Goal: Information Seeking & Learning: Get advice/opinions

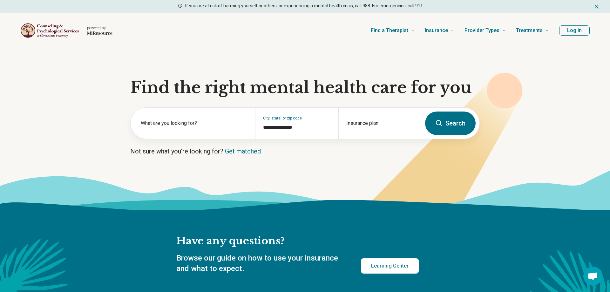
click at [576, 99] on section "**********" at bounding box center [305, 129] width 610 height 162
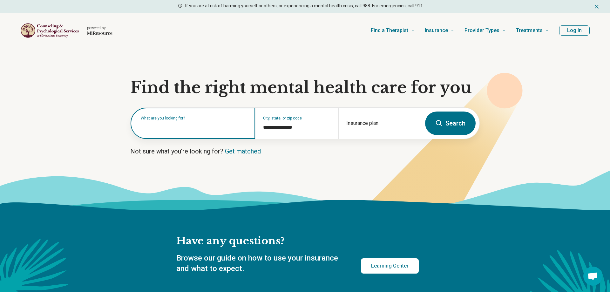
click at [203, 128] on input "text" at bounding box center [194, 127] width 107 height 8
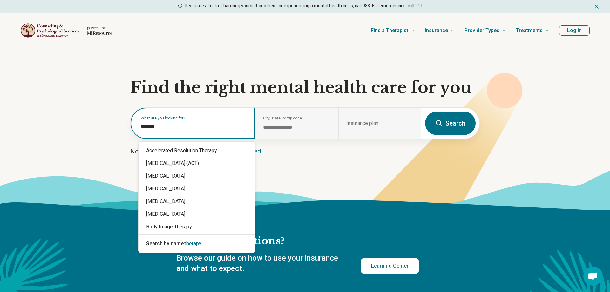
type input "*******"
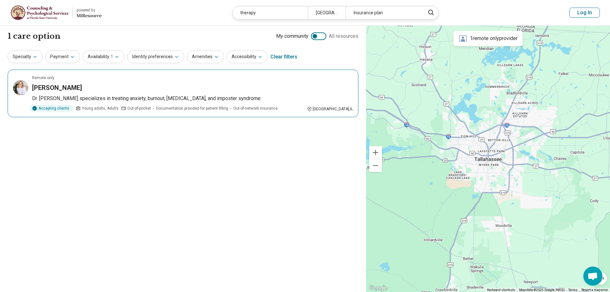
click at [93, 92] on div "Jennifer Bradtke" at bounding box center [192, 87] width 321 height 9
